Goal: Information Seeking & Learning: Learn about a topic

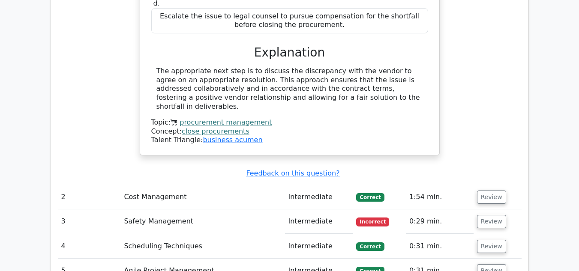
scroll to position [1327, 0]
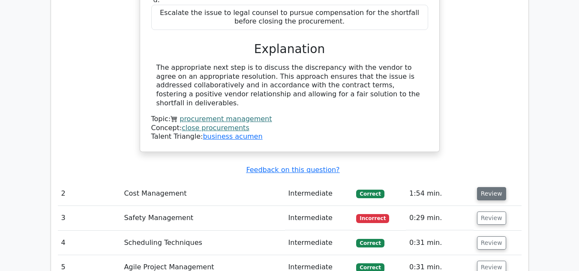
click at [488, 187] on button "Review" at bounding box center [491, 193] width 29 height 13
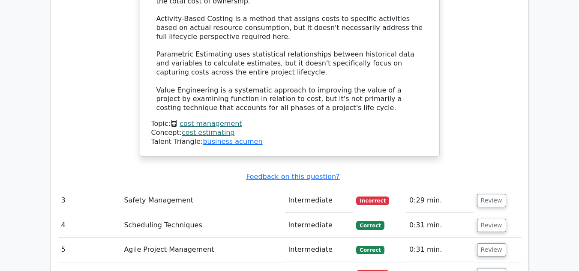
scroll to position [1778, 0]
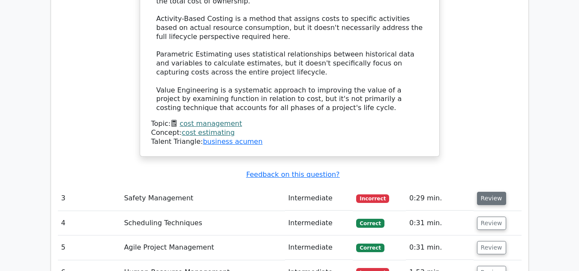
click at [487, 192] on button "Review" at bounding box center [491, 198] width 29 height 13
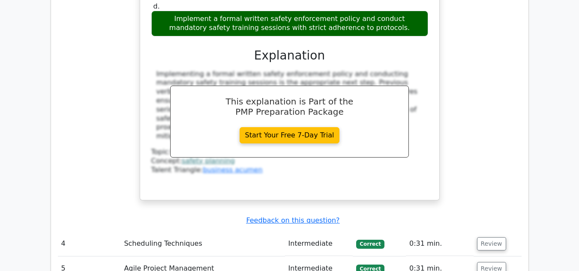
scroll to position [2214, 0]
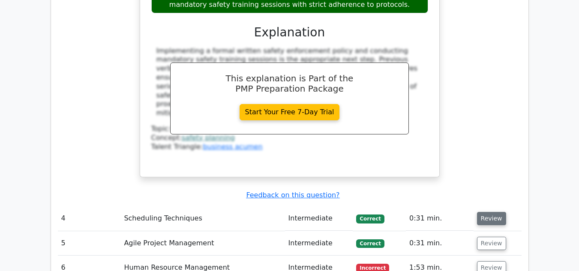
click at [493, 212] on button "Review" at bounding box center [491, 218] width 29 height 13
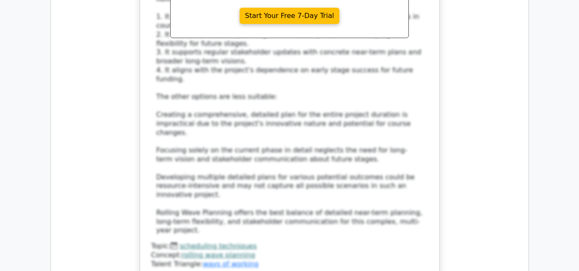
scroll to position [2806, 0]
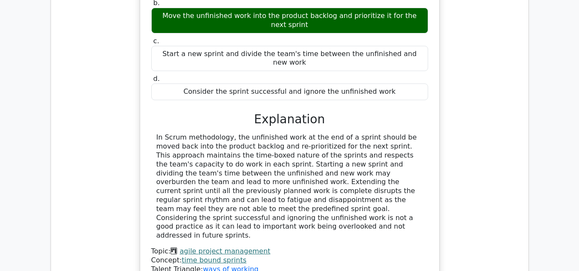
scroll to position [3218, 0]
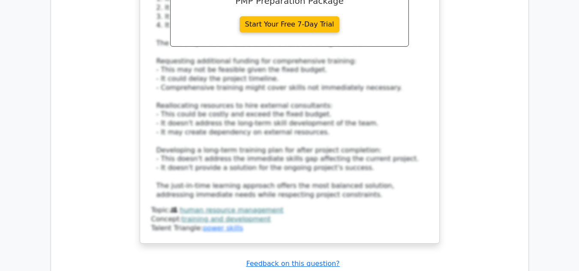
scroll to position [3841, 0]
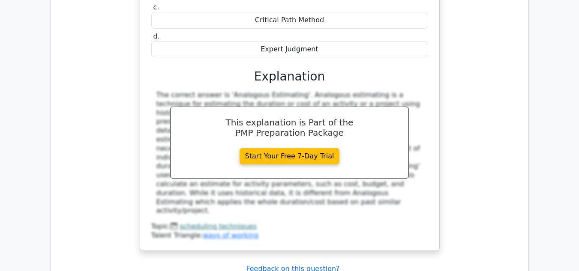
scroll to position [4236, 0]
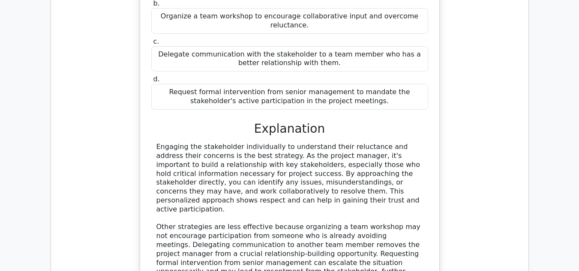
scroll to position [4659, 0]
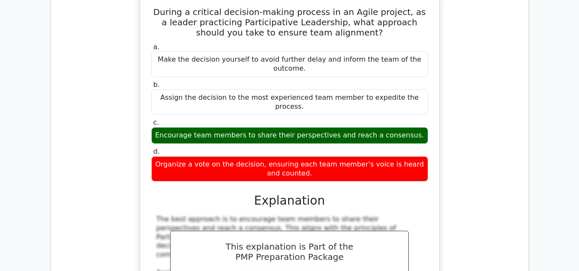
scroll to position [5051, 0]
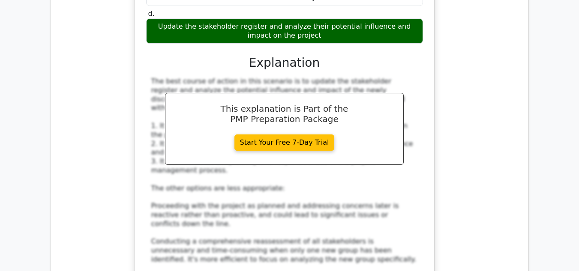
scroll to position [5699, 0]
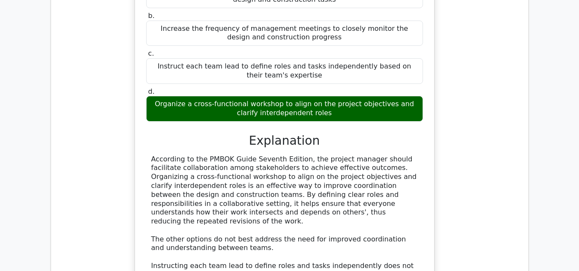
scroll to position [6257, 0]
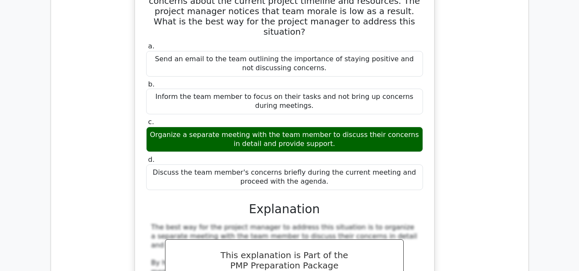
scroll to position [6763, 0]
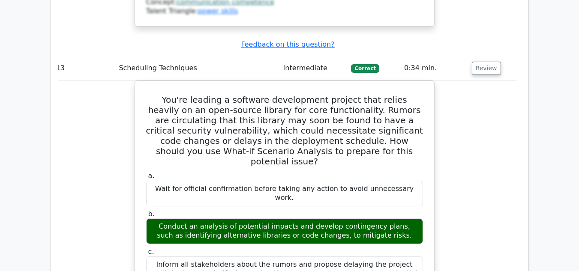
scroll to position [7211, 0]
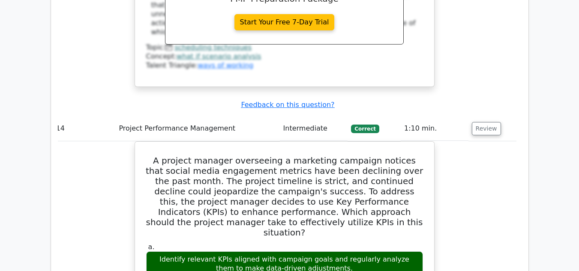
scroll to position [7614, 0]
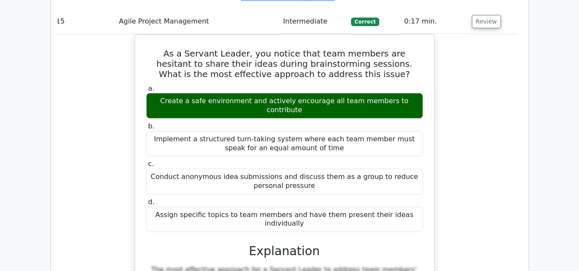
scroll to position [8186, 0]
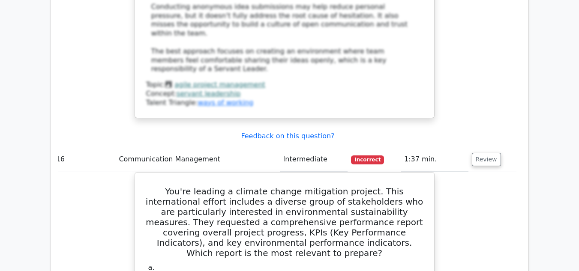
scroll to position [8671, 0]
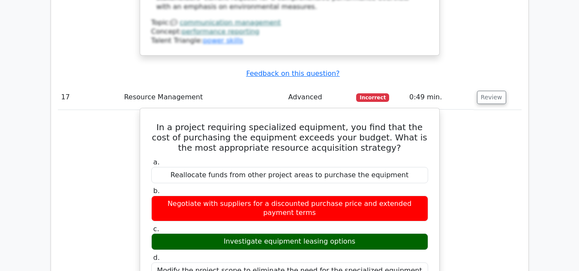
scroll to position [9228, 0]
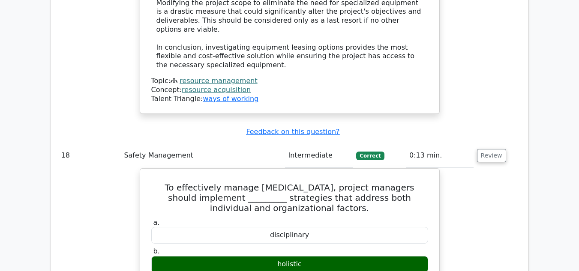
scroll to position [9757, 0]
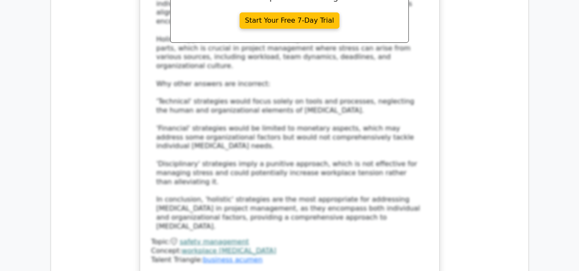
scroll to position [10167, 0]
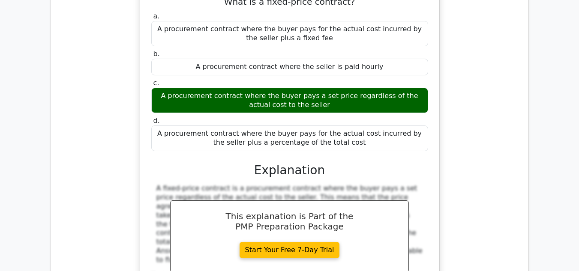
scroll to position [10513, 0]
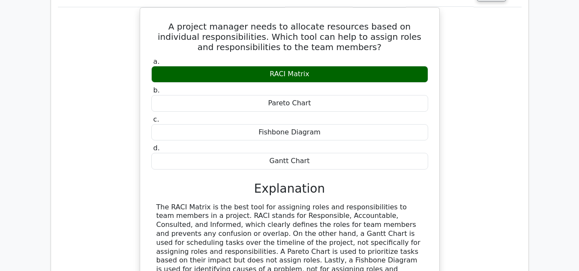
scroll to position [10875, 0]
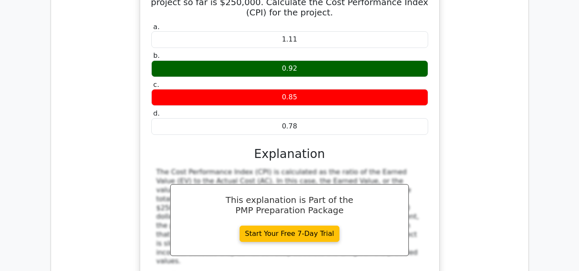
scroll to position [11295, 0]
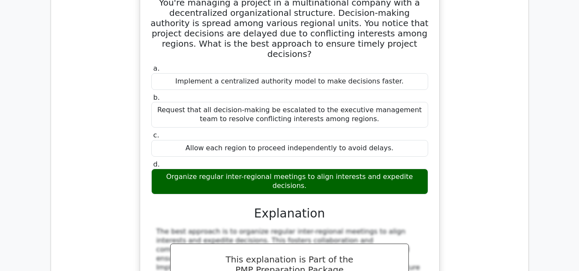
scroll to position [11676, 0]
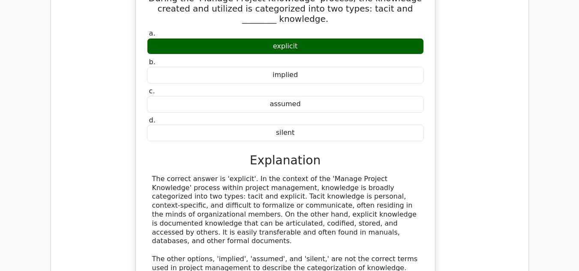
scroll to position [12110, 0]
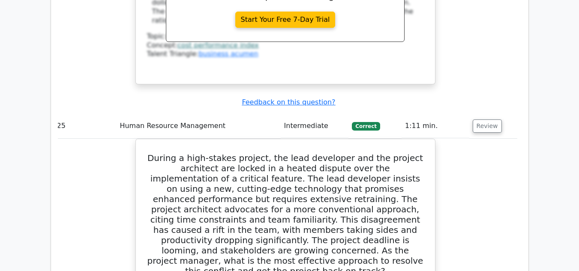
scroll to position [12796, 0]
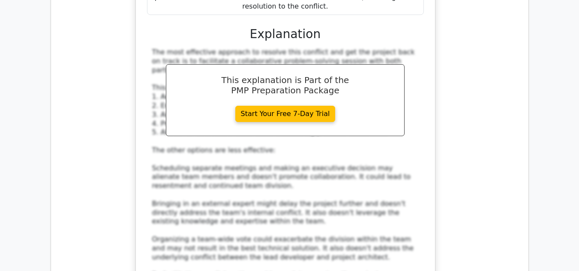
scroll to position [13199, 0]
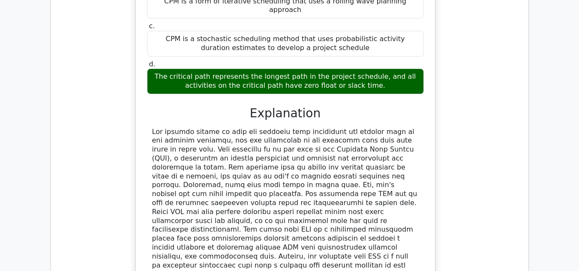
scroll to position [13681, 0]
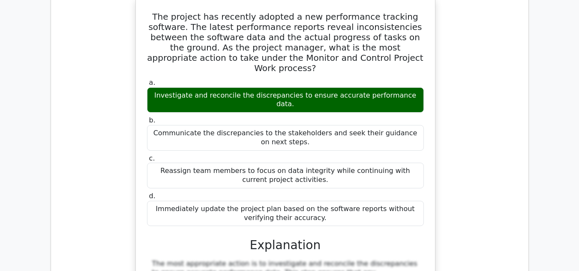
scroll to position [14063, 0]
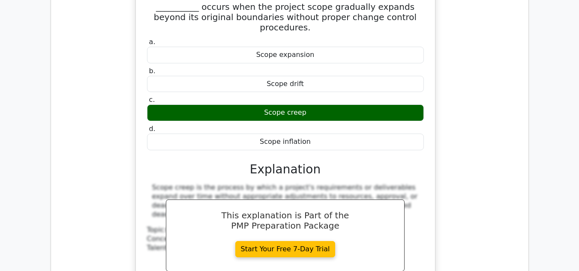
scroll to position [14522, 0]
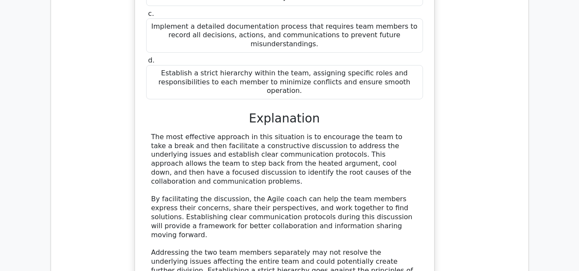
scroll to position [15072, 0]
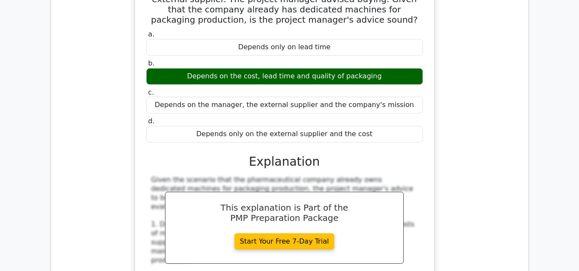
scroll to position [0, 5]
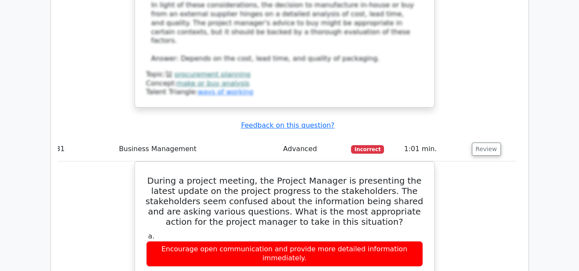
scroll to position [15884, 0]
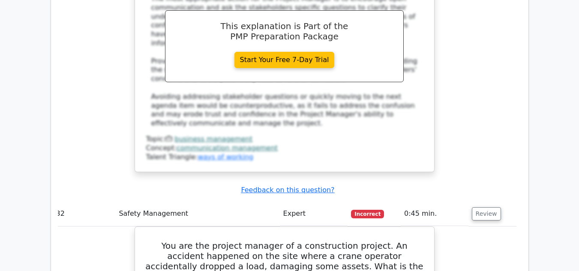
scroll to position [16286, 0]
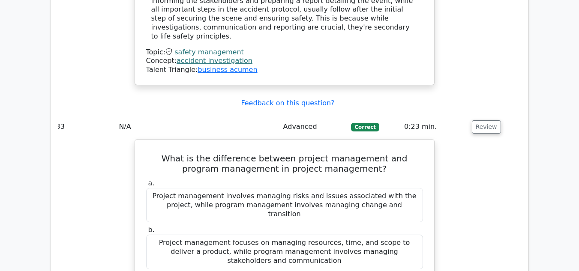
scroll to position [16766, 0]
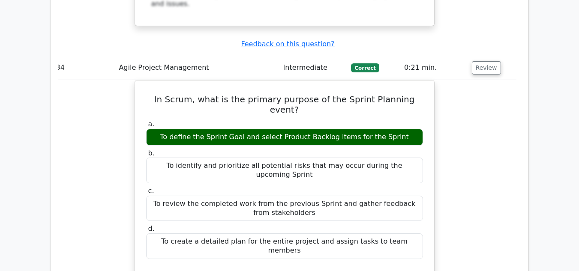
scroll to position [17279, 0]
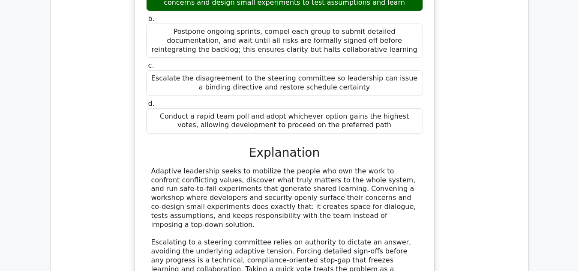
scroll to position [17982, 0]
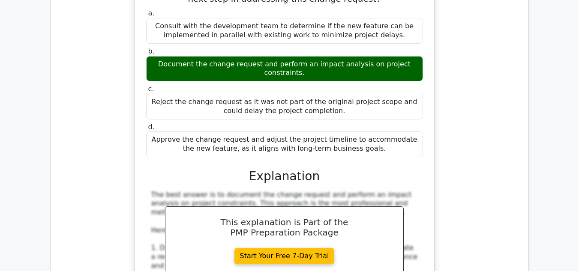
scroll to position [18484, 0]
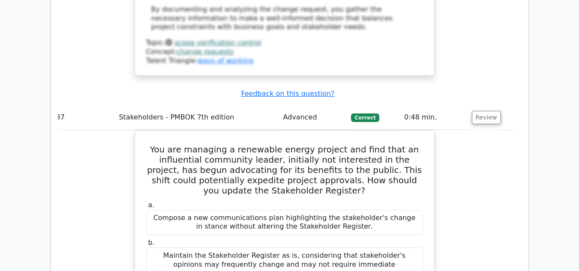
scroll to position [18975, 0]
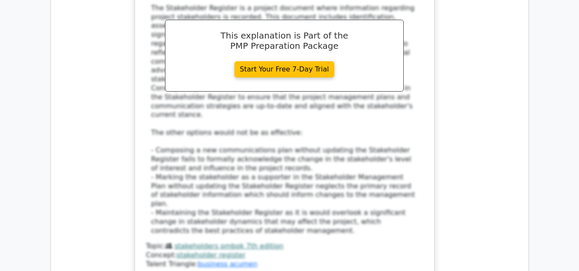
scroll to position [19360, 0]
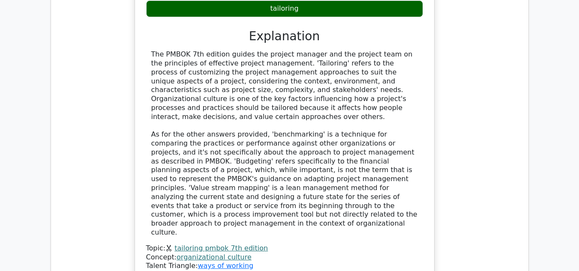
scroll to position [19830, 0]
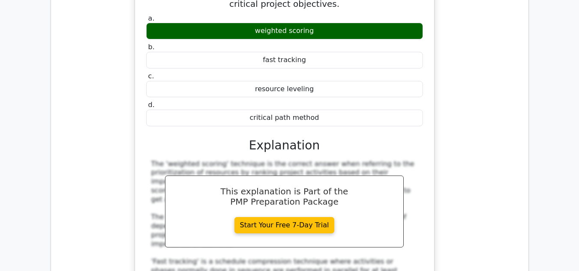
scroll to position [20198, 0]
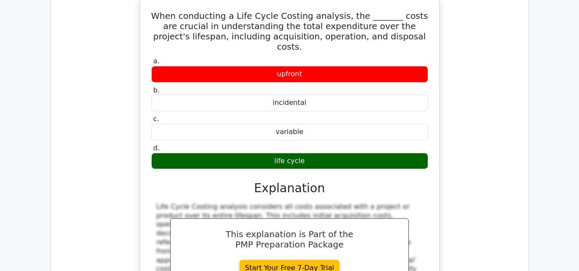
scroll to position [20650, 0]
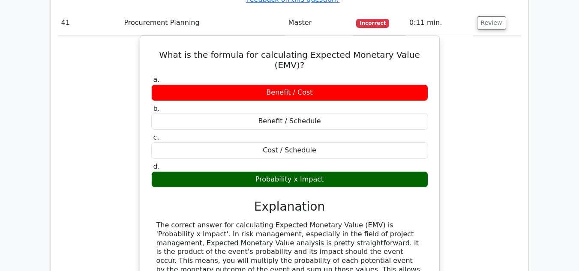
scroll to position [21035, 0]
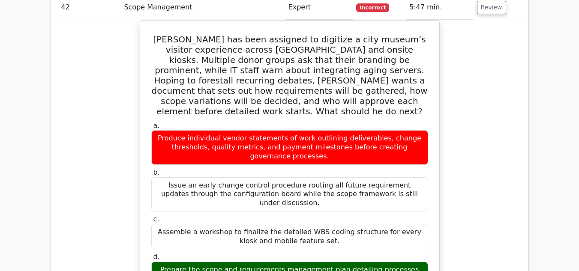
scroll to position [21423, 0]
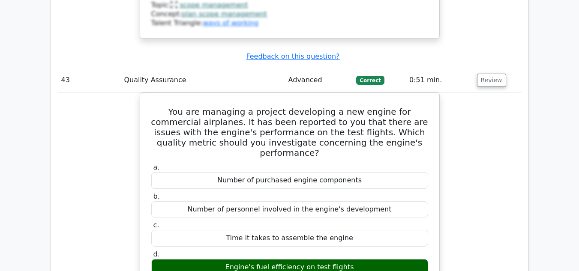
scroll to position [21871, 0]
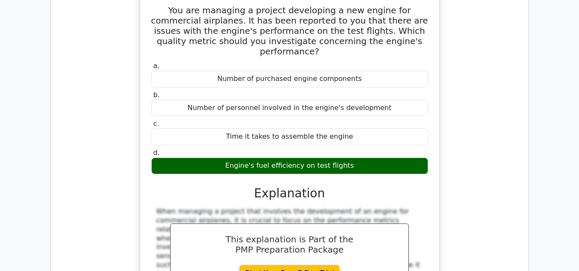
scroll to position [21971, 0]
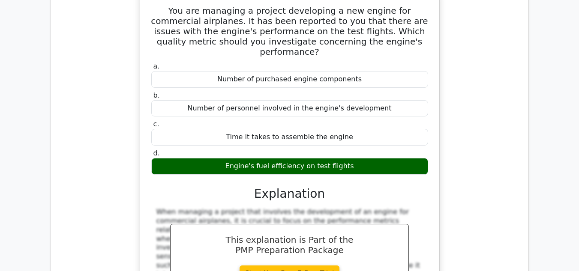
drag, startPoint x: 155, startPoint y: 85, endPoint x: 310, endPoint y: 227, distance: 210.5
copy div "The project manager wants to confirm the Free Float of Activity R. The data giv…"
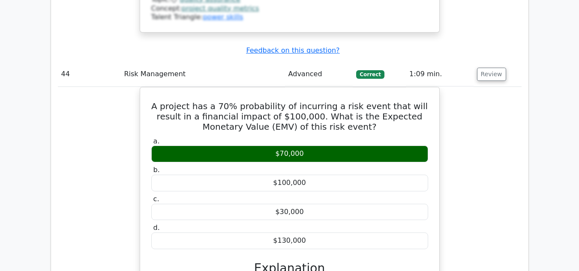
scroll to position [22290, 0]
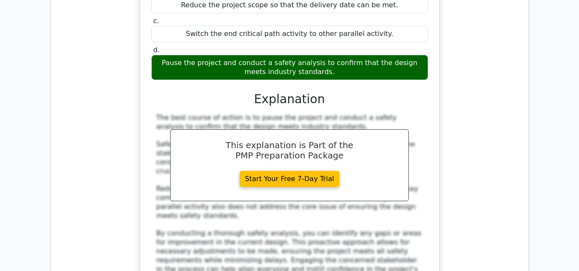
scroll to position [22915, 0]
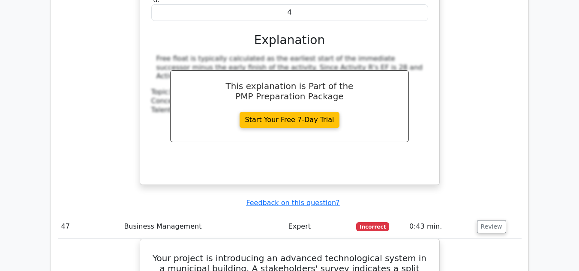
scroll to position [23536, 0]
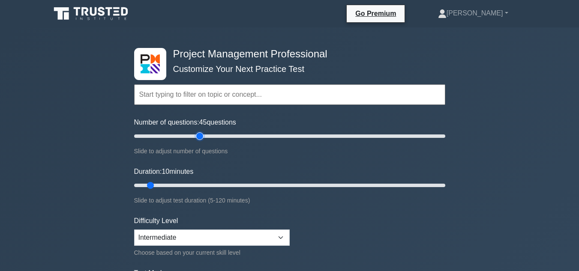
click at [200, 136] on input "Number of questions: 45 questions" at bounding box center [289, 136] width 311 height 10
type input "35"
click at [188, 136] on input "Number of questions: 35 questions" at bounding box center [289, 136] width 311 height 10
click at [165, 183] on input "Duration: 15 minutes" at bounding box center [289, 185] width 311 height 10
click at [170, 185] on input "Duration: 15 minutes" at bounding box center [289, 185] width 311 height 10
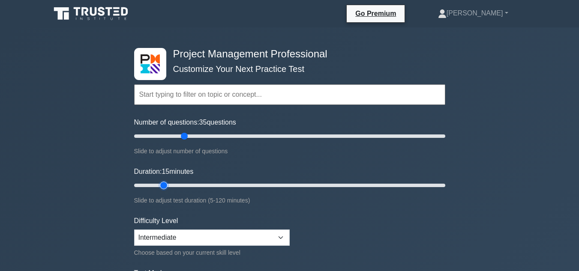
click at [170, 185] on input "Duration: 15 minutes" at bounding box center [289, 185] width 311 height 10
drag, startPoint x: 163, startPoint y: 183, endPoint x: 171, endPoint y: 184, distance: 8.2
type input "20"
click at [171, 184] on input "Duration: 20 minutes" at bounding box center [289, 185] width 311 height 10
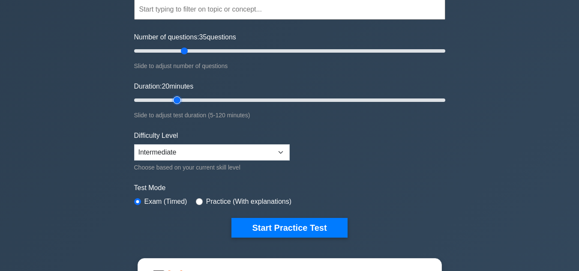
scroll to position [111, 0]
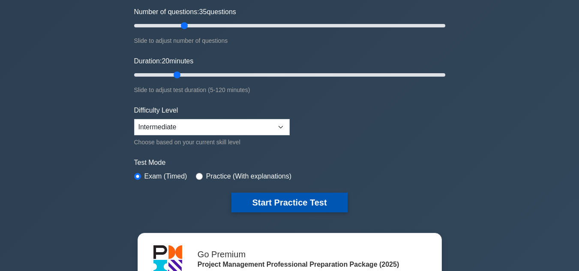
click at [265, 199] on button "Start Practice Test" at bounding box center [289, 203] width 116 height 20
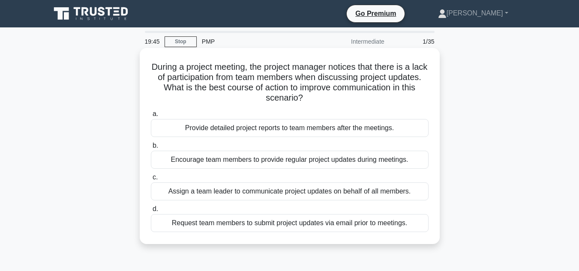
click at [240, 158] on div "Encourage team members to provide regular project updates during meetings." at bounding box center [290, 160] width 278 height 18
click at [151, 149] on input "b. Encourage team members to provide regular project updates during meetings." at bounding box center [151, 146] width 0 height 6
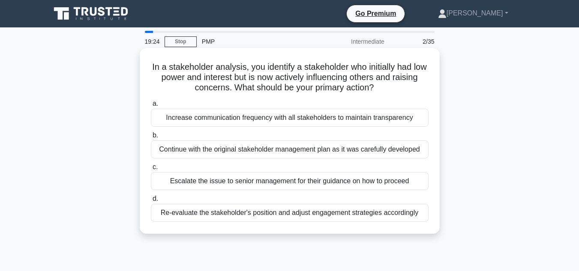
click at [258, 216] on div "Re-evaluate the stakeholder's position and adjust engagement strategies accordi…" at bounding box center [290, 213] width 278 height 18
click at [151, 202] on input "d. Re-evaluate the stakeholder's position and adjust engagement strategies acco…" at bounding box center [151, 199] width 0 height 6
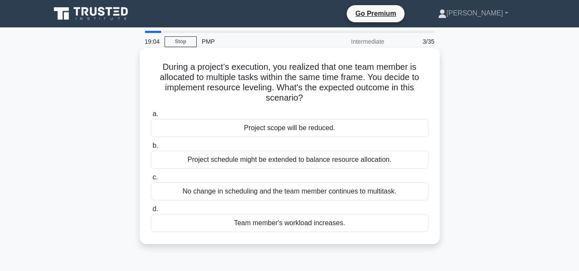
click at [276, 160] on div "Project schedule might be extended to balance resource allocation." at bounding box center [290, 160] width 278 height 18
click at [151, 149] on input "b. Project schedule might be extended to balance resource allocation." at bounding box center [151, 146] width 0 height 6
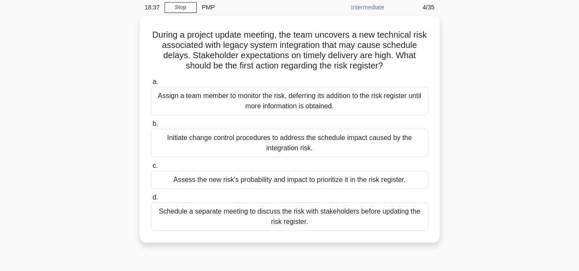
scroll to position [40, 0]
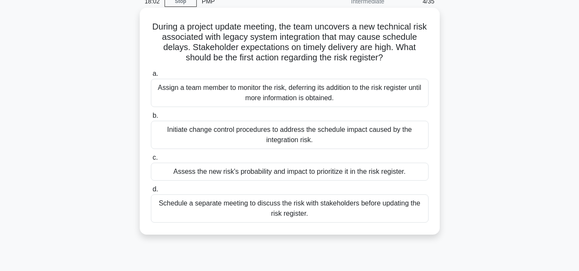
click at [286, 142] on div "Initiate change control procedures to address the schedule impact caused by the…" at bounding box center [290, 135] width 278 height 28
click at [151, 119] on input "b. Initiate change control procedures to address the schedule impact caused by …" at bounding box center [151, 116] width 0 height 6
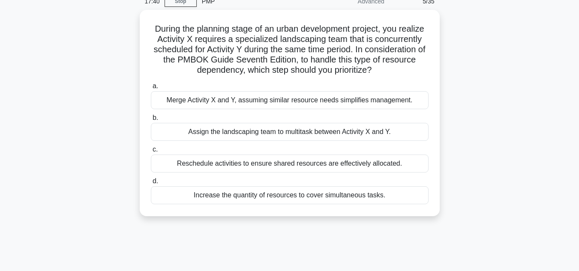
scroll to position [0, 0]
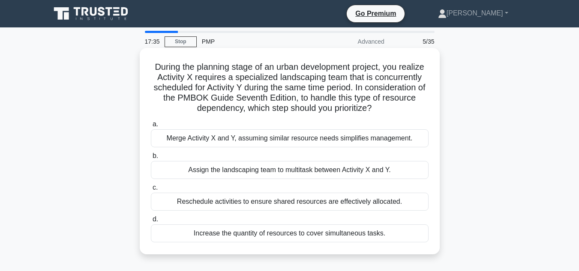
click at [293, 205] on div "Reschedule activities to ensure shared resources are effectively allocated." at bounding box center [290, 202] width 278 height 18
click at [151, 191] on input "c. Reschedule activities to ensure shared resources are effectively allocated." at bounding box center [151, 188] width 0 height 6
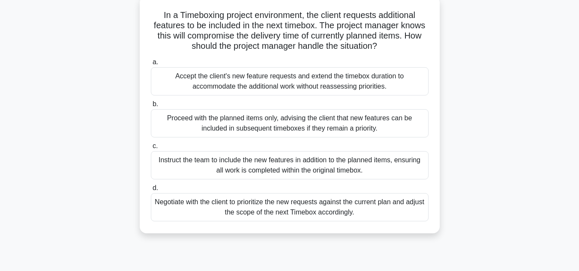
scroll to position [52, 0]
click at [306, 128] on div "Proceed with the planned items only, advising the client that new features can …" at bounding box center [290, 123] width 278 height 28
click at [151, 107] on input "b. Proceed with the planned items only, advising the client that new features c…" at bounding box center [151, 104] width 0 height 6
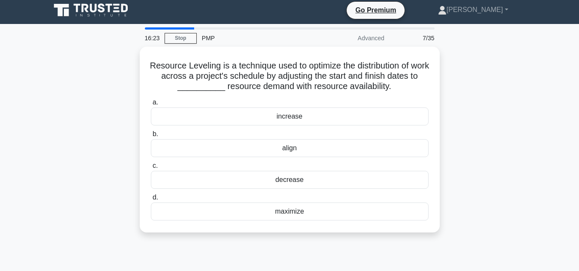
scroll to position [0, 0]
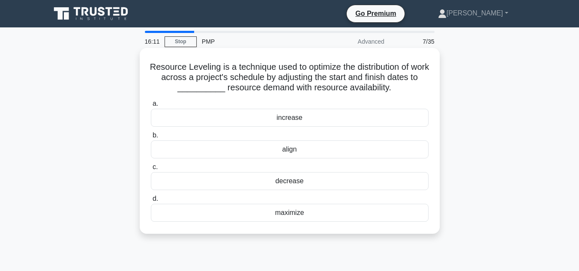
click at [298, 150] on div "align" at bounding box center [290, 150] width 278 height 18
click at [151, 138] on input "b. align" at bounding box center [151, 136] width 0 height 6
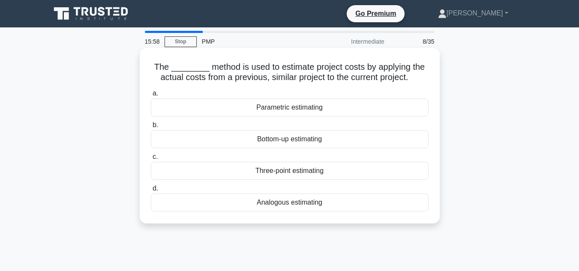
click at [335, 203] on div "Analogous estimating" at bounding box center [290, 203] width 278 height 18
click at [151, 192] on input "d. Analogous estimating" at bounding box center [151, 189] width 0 height 6
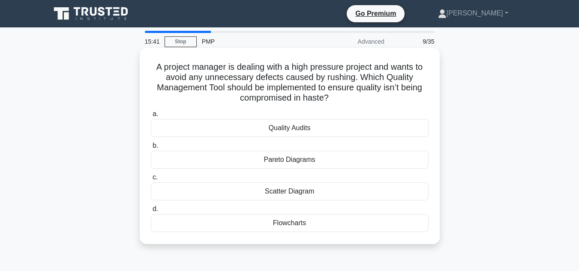
click at [298, 131] on div "Quality Audits" at bounding box center [290, 128] width 278 height 18
click at [151, 117] on input "a. Quality Audits" at bounding box center [151, 114] width 0 height 6
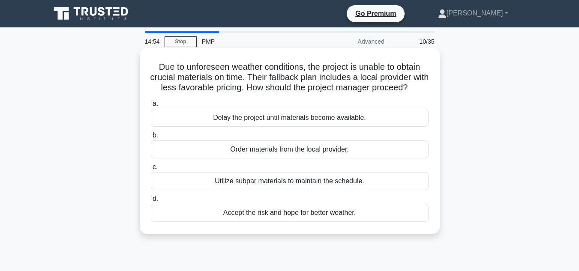
click at [311, 190] on div "Utilize subpar materials to maintain the schedule." at bounding box center [290, 181] width 278 height 18
click at [151, 170] on input "c. Utilize subpar materials to maintain the schedule." at bounding box center [151, 168] width 0 height 6
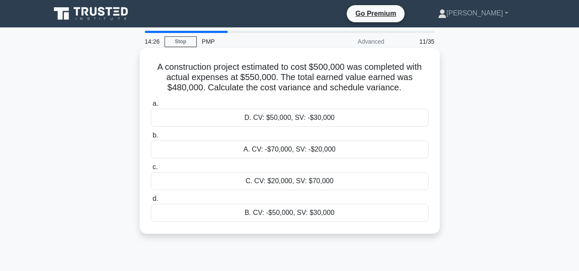
click at [285, 156] on div "A. CV: -$70,000, SV: -$20,000" at bounding box center [290, 150] width 278 height 18
click at [151, 138] on input "b. A. CV: -$70,000, SV: -$20,000" at bounding box center [151, 136] width 0 height 6
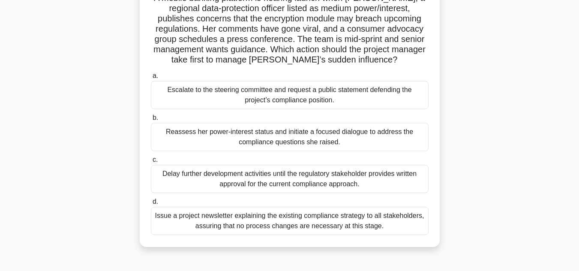
scroll to position [59, 0]
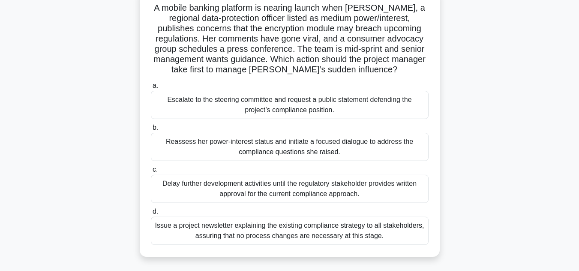
click at [347, 154] on div "Reassess her power-interest status and initiate a focused dialogue to address t…" at bounding box center [290, 147] width 278 height 28
click at [151, 131] on input "b. Reassess her power-interest status and initiate a focused dialogue to addres…" at bounding box center [151, 128] width 0 height 6
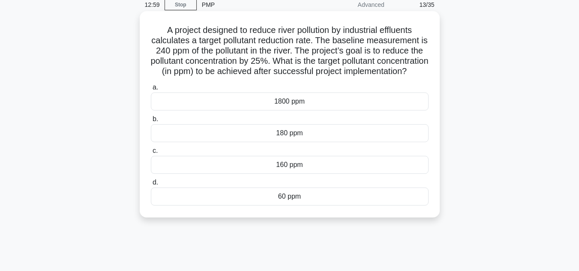
scroll to position [38, 0]
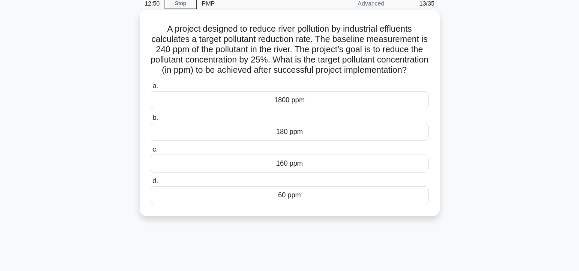
click at [302, 141] on div "180 ppm" at bounding box center [290, 132] width 278 height 18
click at [151, 121] on input "b. 180 ppm" at bounding box center [151, 118] width 0 height 6
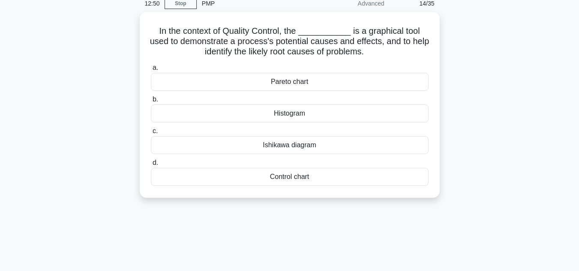
scroll to position [0, 0]
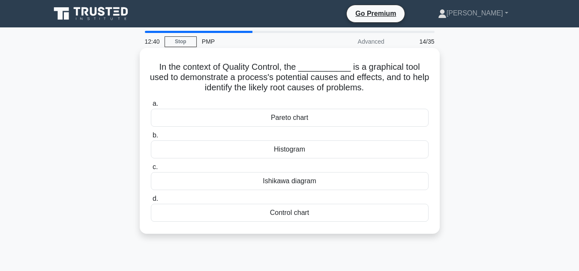
click at [305, 183] on div "Ishikawa diagram" at bounding box center [290, 181] width 278 height 18
click at [151, 170] on input "c. Ishikawa diagram" at bounding box center [151, 168] width 0 height 6
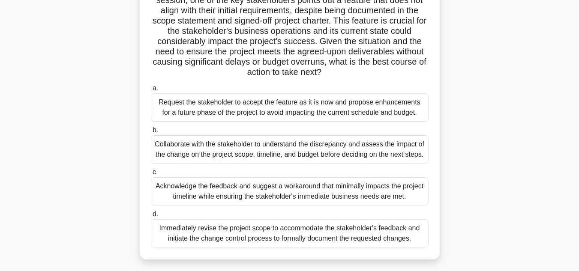
scroll to position [120, 0]
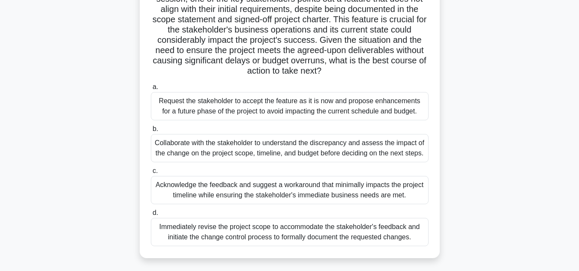
click at [362, 143] on div "Collaborate with the stakeholder to understand the discrepancy and assess the i…" at bounding box center [290, 148] width 278 height 28
click at [151, 132] on input "b. Collaborate with the stakeholder to understand the discrepancy and assess th…" at bounding box center [151, 129] width 0 height 6
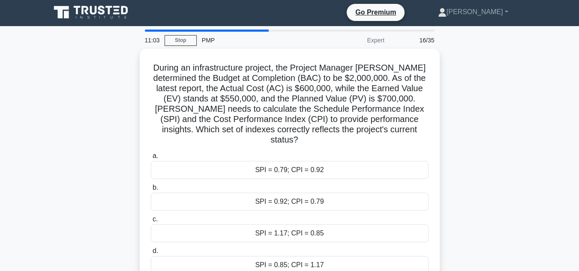
scroll to position [0, 0]
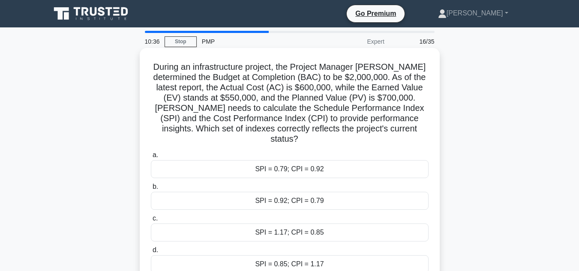
click at [305, 161] on div "SPI = 0.79; CPI = 0.92" at bounding box center [290, 169] width 278 height 18
click at [151, 158] on input "a. SPI = 0.79; CPI = 0.92" at bounding box center [151, 156] width 0 height 6
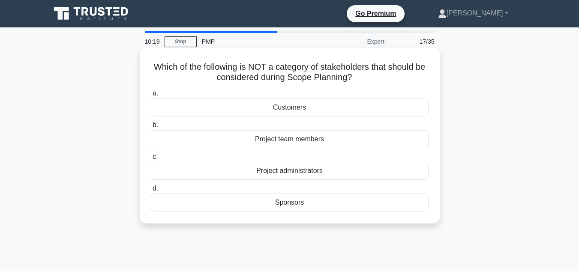
click at [304, 174] on div "Project administrators" at bounding box center [290, 171] width 278 height 18
click at [151, 160] on input "c. Project administrators" at bounding box center [151, 157] width 0 height 6
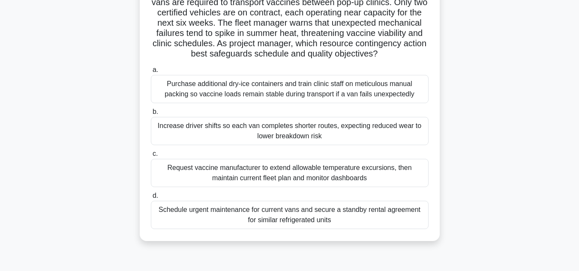
scroll to position [75, 0]
click at [373, 229] on div "Schedule urgent maintenance for current vans and secure a standby rental agreem…" at bounding box center [290, 215] width 278 height 28
click at [151, 198] on input "d. Schedule urgent maintenance for current vans and secure a standby rental agr…" at bounding box center [151, 196] width 0 height 6
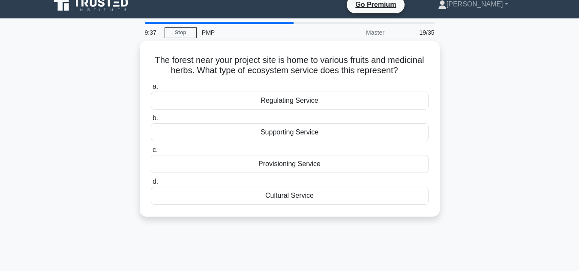
scroll to position [0, 0]
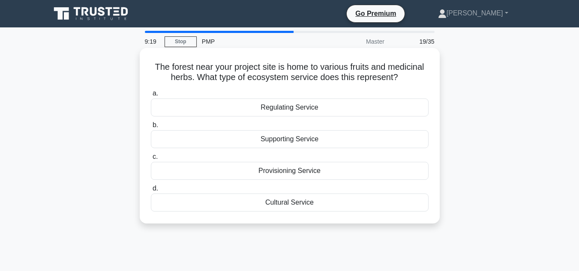
click at [308, 175] on div "Provisioning Service" at bounding box center [290, 171] width 278 height 18
click at [151, 160] on input "c. Provisioning Service" at bounding box center [151, 157] width 0 height 6
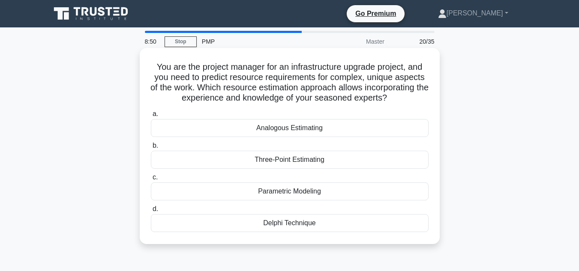
click at [302, 158] on div "Three-Point Estimating" at bounding box center [290, 160] width 278 height 18
click at [151, 149] on input "b. Three-Point Estimating" at bounding box center [151, 146] width 0 height 6
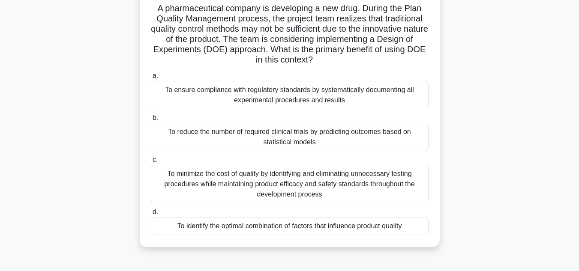
scroll to position [60, 0]
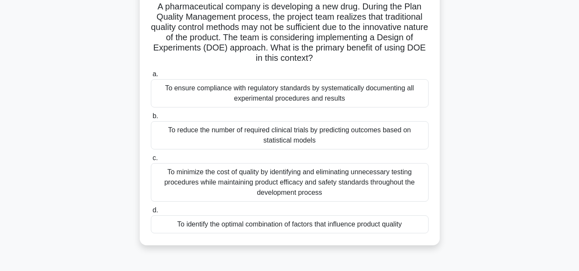
click at [337, 138] on div "To reduce the number of required clinical trials by predicting outcomes based o…" at bounding box center [290, 135] width 278 height 28
click at [151, 119] on input "b. To reduce the number of required clinical trials by predicting outcomes base…" at bounding box center [151, 117] width 0 height 6
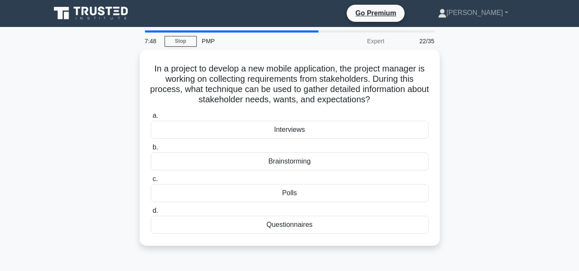
scroll to position [0, 0]
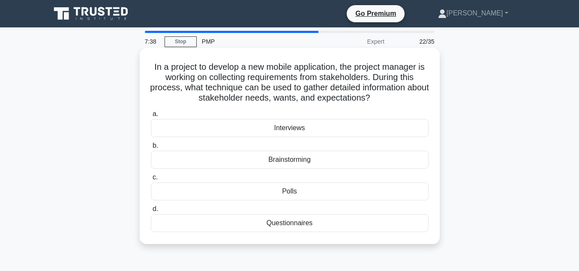
click at [307, 129] on div "Interviews" at bounding box center [290, 128] width 278 height 18
click at [151, 117] on input "a. Interviews" at bounding box center [151, 114] width 0 height 6
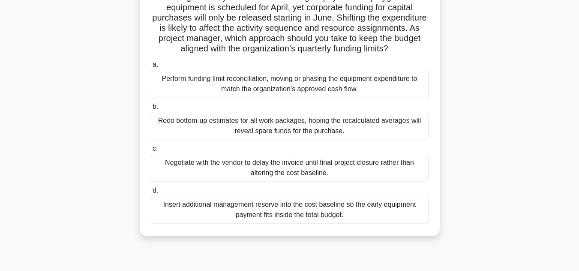
scroll to position [81, 0]
click at [332, 178] on div "Negotiate with the vendor to delay the invoice until final project closure rath…" at bounding box center [290, 167] width 278 height 28
click at [151, 151] on input "c. Negotiate with the vendor to delay the invoice until final project closure r…" at bounding box center [151, 148] width 0 height 6
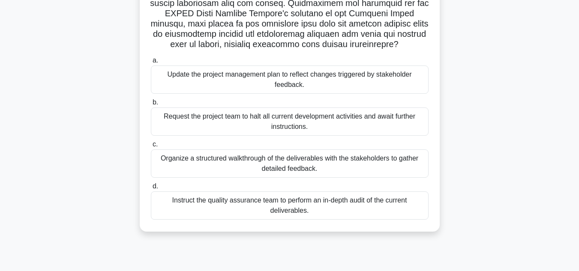
scroll to position [192, 0]
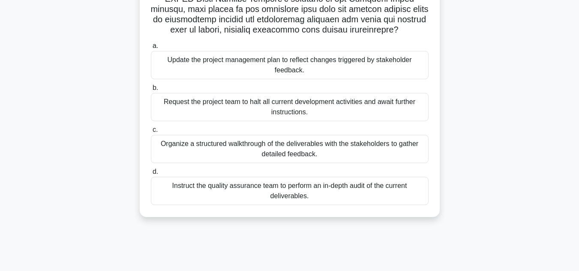
click at [354, 148] on div "Organize a structured walkthrough of the deliverables with the stakeholders to …" at bounding box center [290, 149] width 278 height 28
click at [151, 133] on input "c. Organize a structured walkthrough of the deliverables with the stakeholders …" at bounding box center [151, 130] width 0 height 6
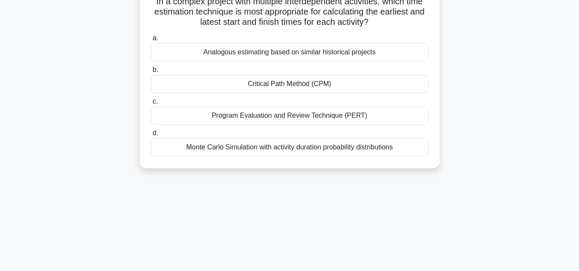
scroll to position [0, 0]
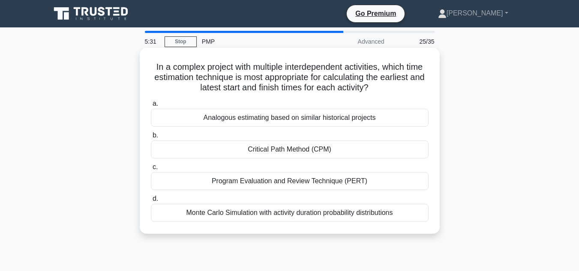
click at [332, 151] on div "Critical Path Method (CPM)" at bounding box center [290, 150] width 278 height 18
click at [151, 138] on input "b. Critical Path Method (CPM)" at bounding box center [151, 136] width 0 height 6
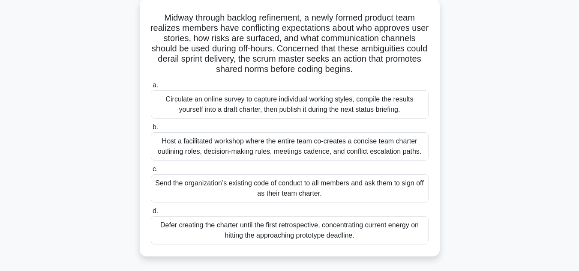
scroll to position [53, 0]
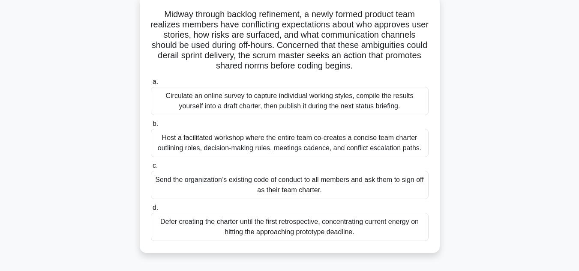
click at [326, 139] on div "Host a facilitated workshop where the entire team co-creates a concise team cha…" at bounding box center [290, 143] width 278 height 28
click at [151, 127] on input "b. Host a facilitated workshop where the entire team co-creates a concise team …" at bounding box center [151, 124] width 0 height 6
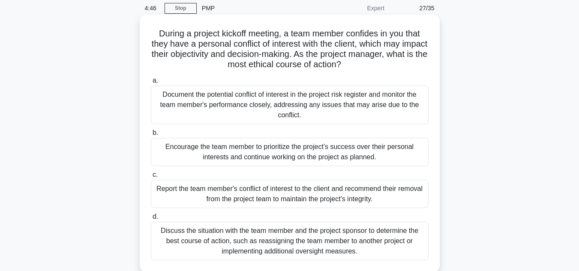
scroll to position [34, 0]
click at [333, 158] on div "Encourage the team member to prioritize the project's success over their person…" at bounding box center [290, 152] width 278 height 28
click at [151, 135] on input "b. Encourage the team member to prioritize the project's success over their per…" at bounding box center [151, 133] width 0 height 6
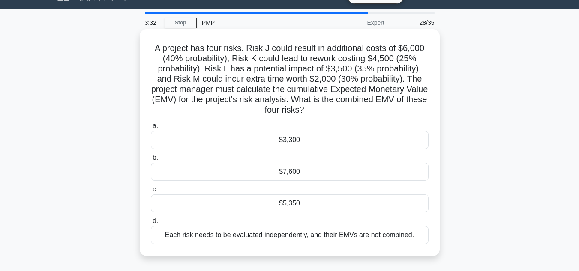
scroll to position [18, 0]
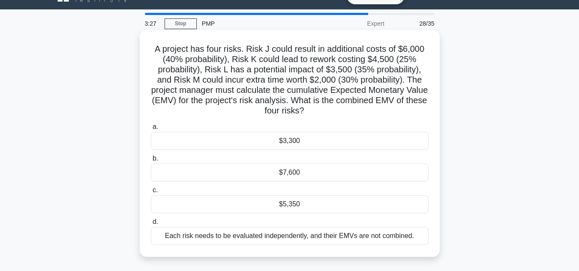
click at [305, 236] on div "Each risk needs to be evaluated independently, and their EMVs are not combined." at bounding box center [290, 236] width 278 height 18
click at [151, 225] on input "d. Each risk needs to be evaluated independently, and their EMVs are not combin…" at bounding box center [151, 222] width 0 height 6
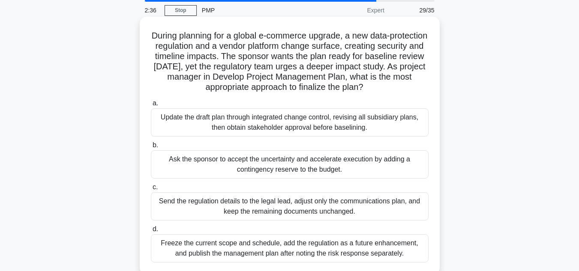
scroll to position [32, 0]
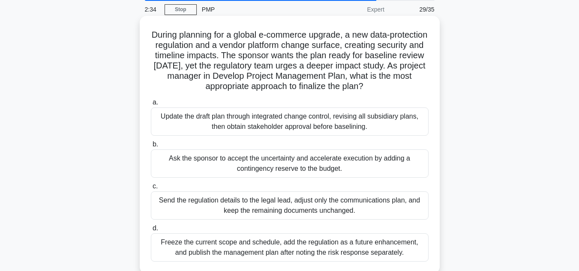
click at [282, 128] on div "Update the draft plan through integrated change control, revising all subsidiar…" at bounding box center [290, 122] width 278 height 28
click at [151, 105] on input "a. Update the draft plan through integrated change control, revising all subsid…" at bounding box center [151, 103] width 0 height 6
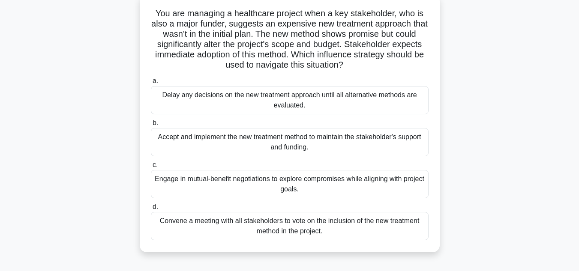
scroll to position [54, 0]
click at [329, 188] on div "Engage in mutual-benefit negotiations to explore compromises while aligning wit…" at bounding box center [290, 184] width 278 height 28
click at [151, 168] on input "c. Engage in mutual-benefit negotiations to explore compromises while aligning …" at bounding box center [151, 165] width 0 height 6
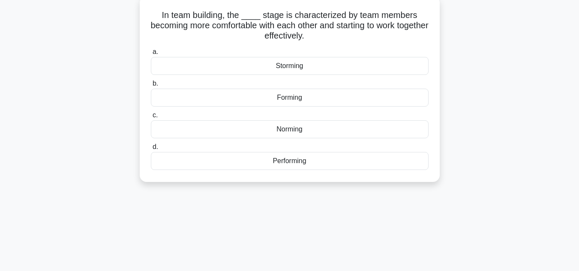
scroll to position [0, 0]
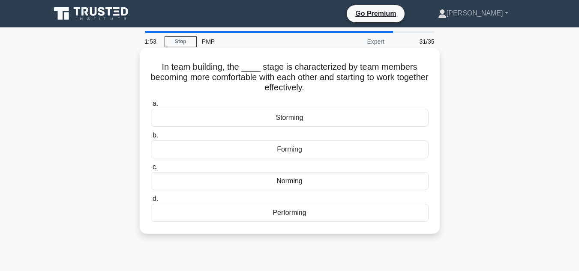
click at [300, 185] on div "Norming" at bounding box center [290, 181] width 278 height 18
click at [151, 170] on input "c. Norming" at bounding box center [151, 168] width 0 height 6
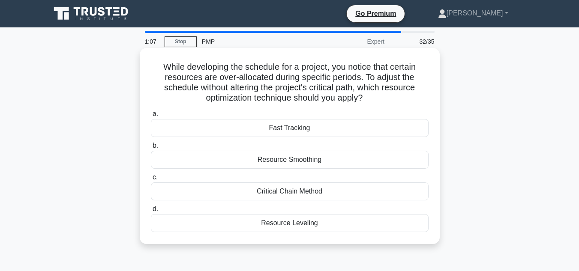
click at [299, 220] on div "Resource Leveling" at bounding box center [290, 223] width 278 height 18
click at [151, 212] on input "d. Resource Leveling" at bounding box center [151, 210] width 0 height 6
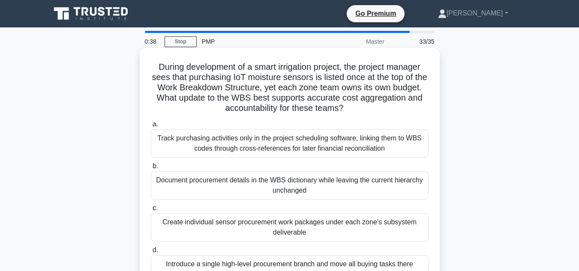
click at [275, 151] on div "Track purchasing activities only in the project scheduling software, linking th…" at bounding box center [290, 143] width 278 height 28
click at [151, 127] on input "a. Track purchasing activities only in the project scheduling software, linking…" at bounding box center [151, 125] width 0 height 6
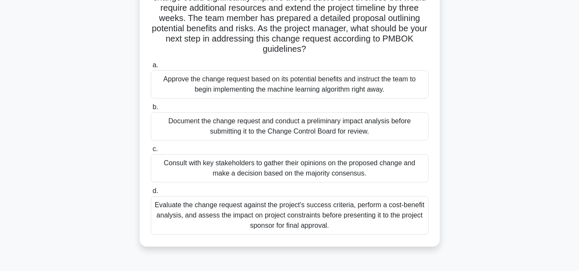
scroll to position [101, 0]
click at [293, 219] on div "Evaluate the change request against the project's success criteria, perform a c…" at bounding box center [290, 215] width 278 height 39
click at [151, 194] on input "d. Evaluate the change request against the project's success criteria, perform …" at bounding box center [151, 191] width 0 height 6
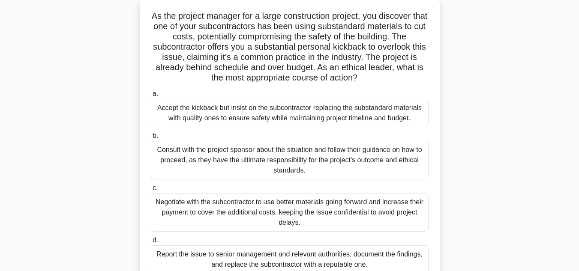
scroll to position [58, 0]
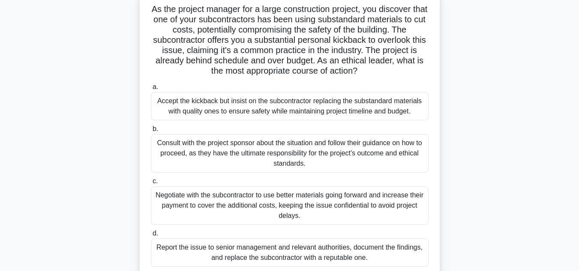
click at [318, 150] on div "Consult with the project sponsor about the situation and follow their guidance …" at bounding box center [290, 153] width 278 height 39
click at [151, 132] on input "b. Consult with the project sponsor about the situation and follow their guidan…" at bounding box center [151, 129] width 0 height 6
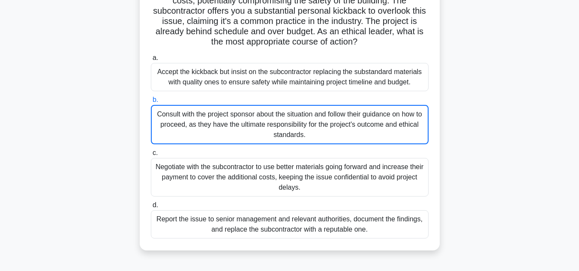
scroll to position [87, 0]
click at [273, 232] on div "Report the issue to senior management and relevant authorities, document the fi…" at bounding box center [290, 224] width 278 height 28
click at [151, 208] on input "d. Report the issue to senior management and relevant authorities, document the…" at bounding box center [151, 205] width 0 height 6
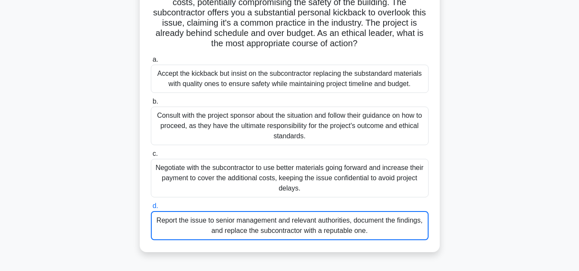
scroll to position [36, 0]
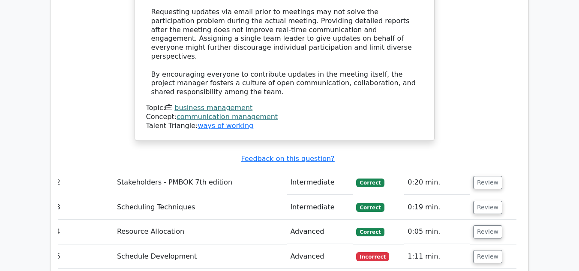
scroll to position [1407, 0]
click at [478, 251] on button "Review" at bounding box center [487, 257] width 29 height 13
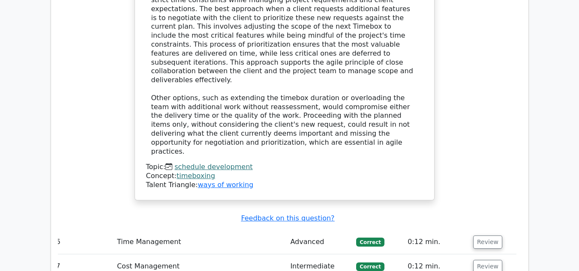
scroll to position [1943, 0]
click at [480, 235] on button "Review" at bounding box center [487, 241] width 29 height 13
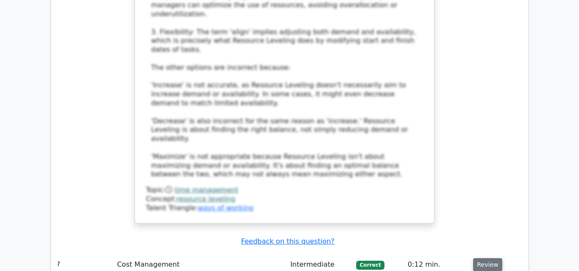
scroll to position [2529, 0]
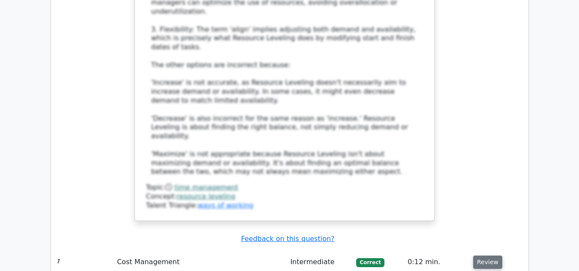
click at [479, 256] on button "Review" at bounding box center [487, 262] width 29 height 13
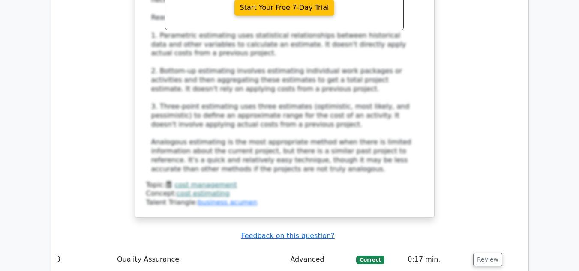
scroll to position [3058, 0]
click at [484, 253] on button "Review" at bounding box center [487, 259] width 29 height 13
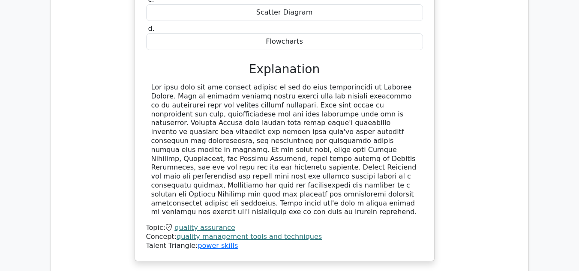
scroll to position [3451, 0]
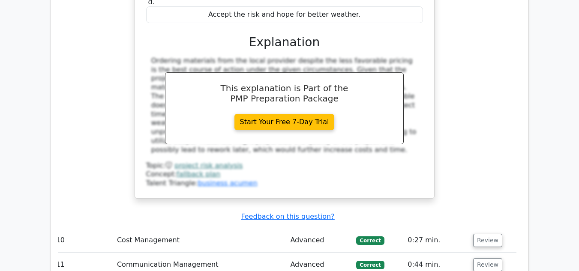
scroll to position [3918, 0]
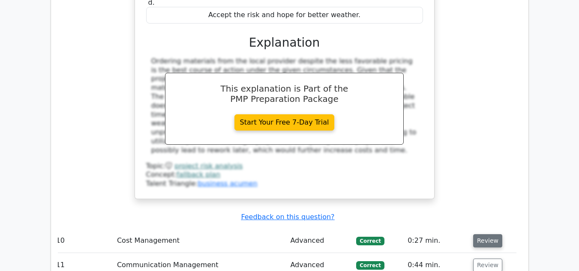
click at [490, 234] on button "Review" at bounding box center [487, 240] width 29 height 13
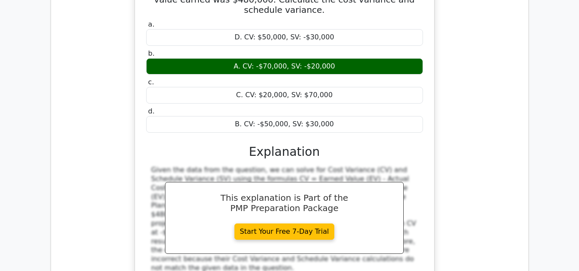
scroll to position [4212, 0]
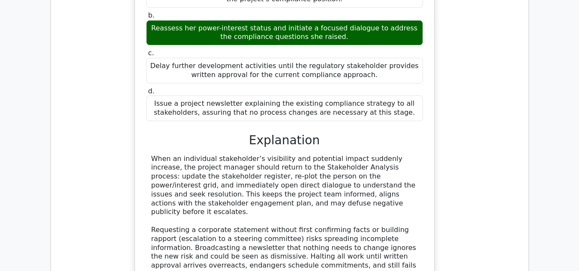
scroll to position [4711, 0]
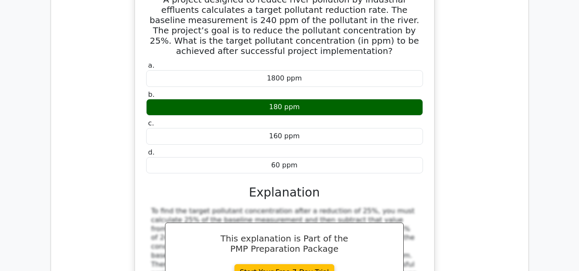
scroll to position [5127, 0]
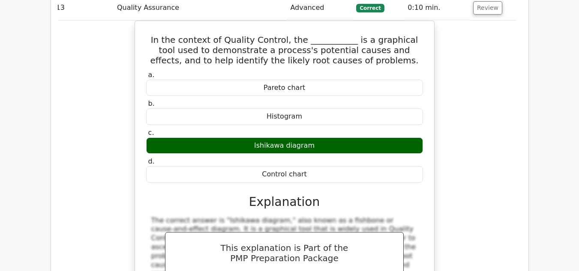
scroll to position [5501, 0]
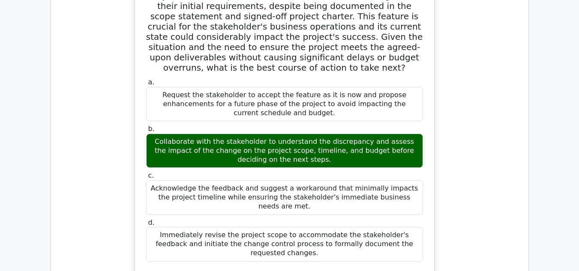
scroll to position [6043, 0]
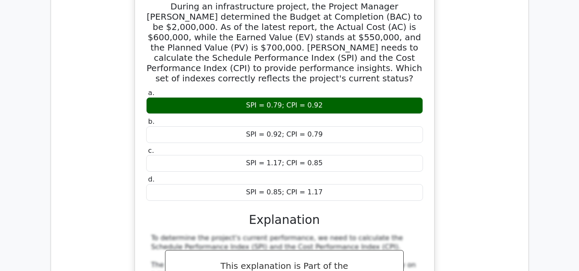
scroll to position [6566, 0]
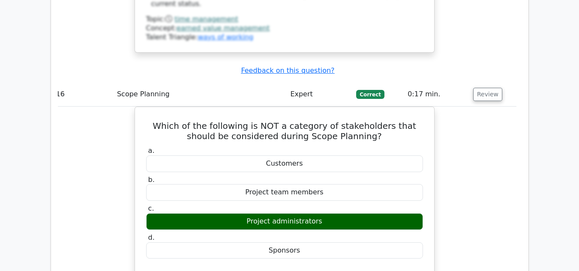
scroll to position [6970, 0]
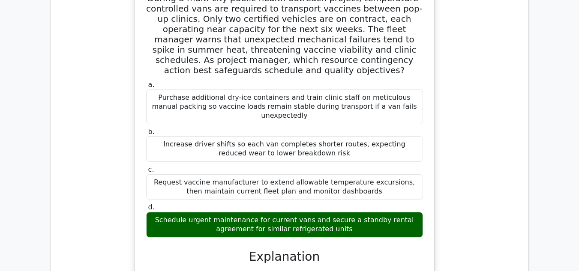
scroll to position [7469, 0]
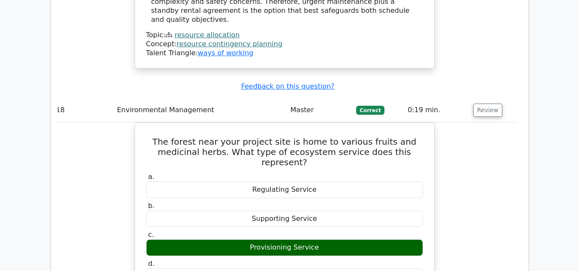
scroll to position [7884, 0]
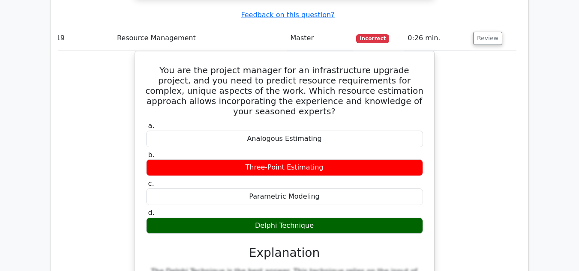
scroll to position [8368, 0]
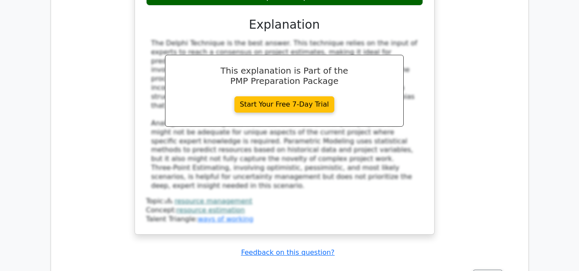
scroll to position [8603, 0]
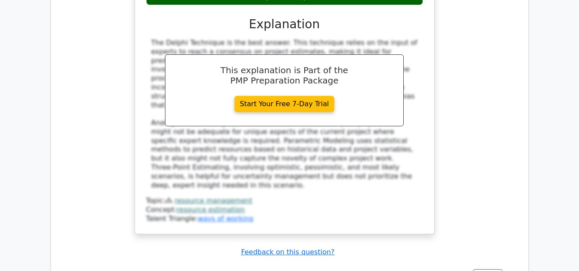
drag, startPoint x: 480, startPoint y: 55, endPoint x: 390, endPoint y: 99, distance: 99.5
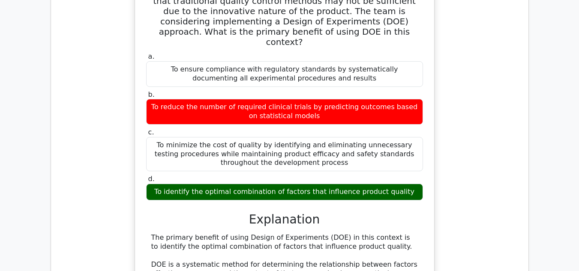
scroll to position [8963, 0]
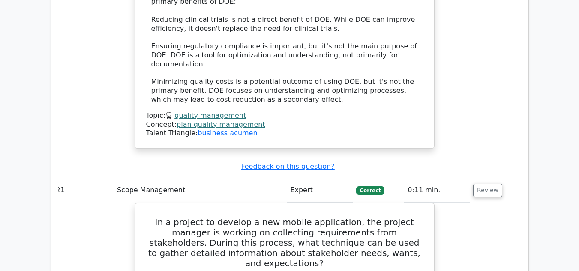
scroll to position [9346, 0]
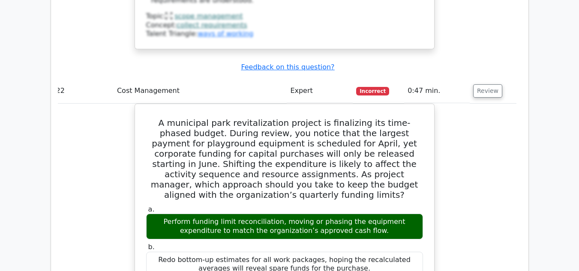
scroll to position [9920, 0]
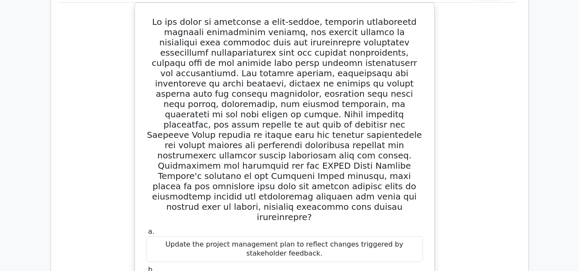
scroll to position [10575, 0]
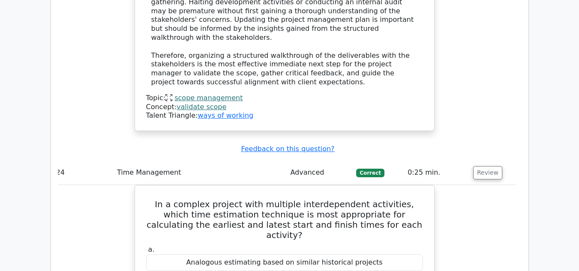
scroll to position [11109, 0]
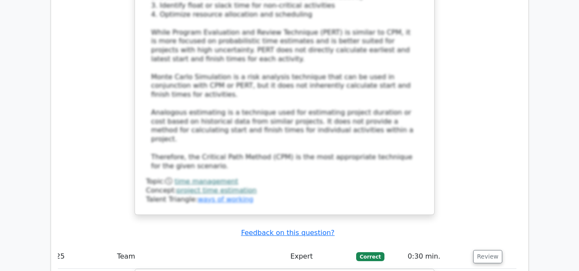
scroll to position [11595, 0]
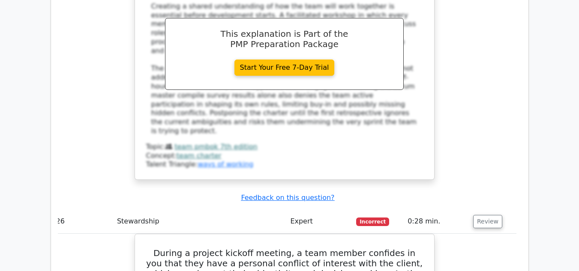
scroll to position [12164, 0]
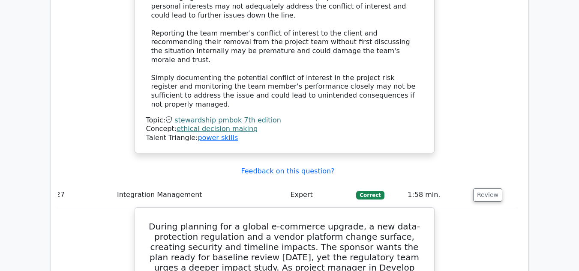
scroll to position [12736, 0]
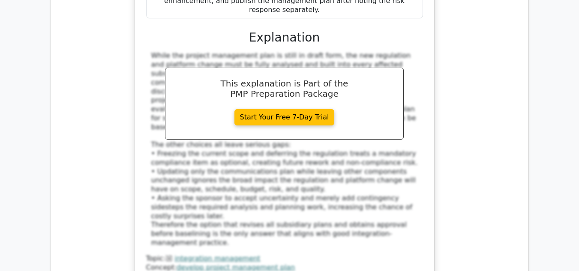
scroll to position [13171, 0]
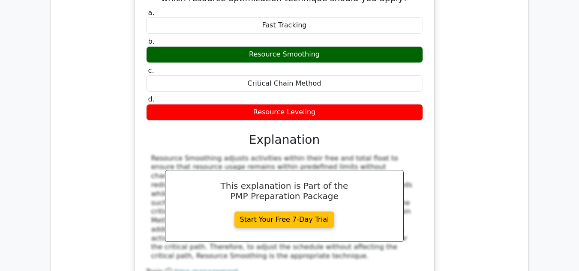
scroll to position [13621, 0]
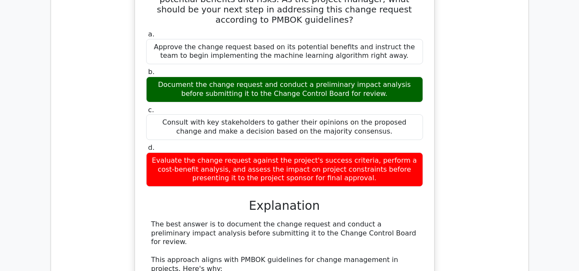
scroll to position [14573, 0]
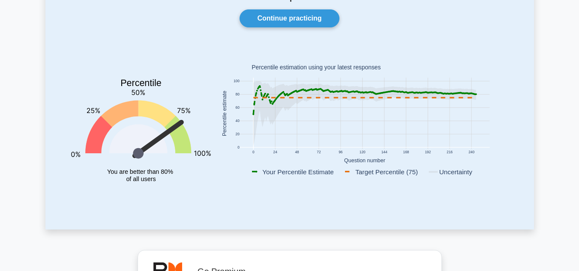
scroll to position [77, 0]
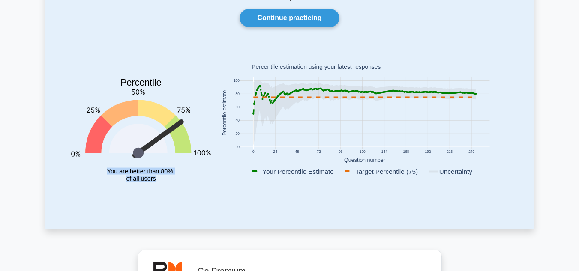
drag, startPoint x: 178, startPoint y: 125, endPoint x: 276, endPoint y: 116, distance: 98.2
click at [276, 116] on div "Percentile You are better than 80% of all users 0 24 48 72 96 120 144 168 192 2…" at bounding box center [289, 123] width 447 height 151
click at [345, 91] on icon at bounding box center [346, 91] width 2 height 2
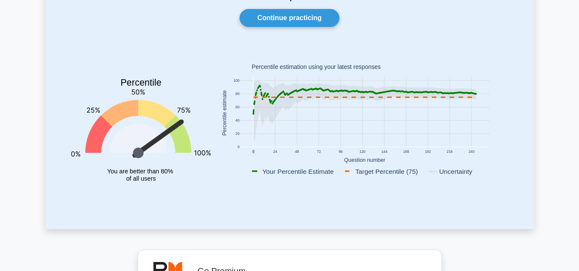
scroll to position [0, 0]
